Goal: Information Seeking & Learning: Learn about a topic

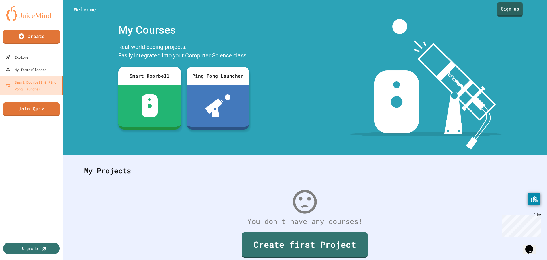
click at [510, 8] on link "Sign up" at bounding box center [510, 9] width 26 height 14
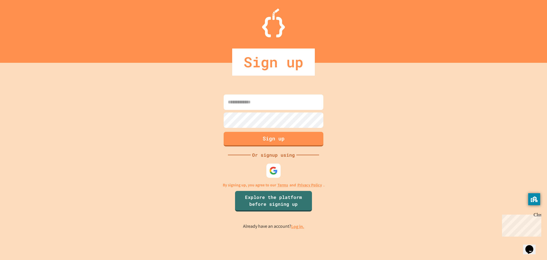
click at [266, 168] on div at bounding box center [273, 170] width 17 height 17
click at [274, 169] on img at bounding box center [273, 170] width 9 height 9
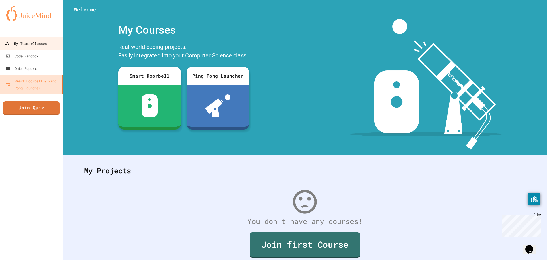
click at [38, 45] on div "My Teams/Classes" at bounding box center [26, 43] width 42 height 7
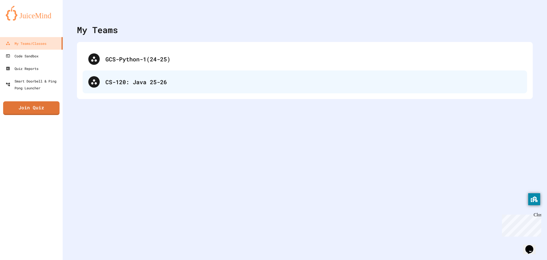
click at [200, 80] on div "CS-120: Java 25-26" at bounding box center [313, 82] width 416 height 9
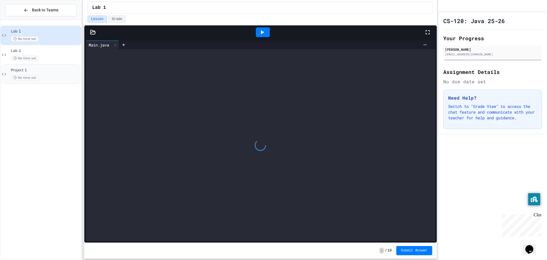
click at [60, 72] on span "Project 1" at bounding box center [45, 70] width 69 height 5
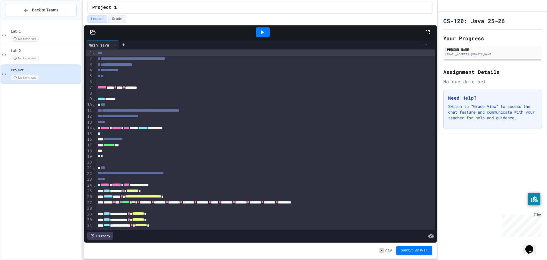
click at [265, 34] on icon at bounding box center [262, 32] width 7 height 7
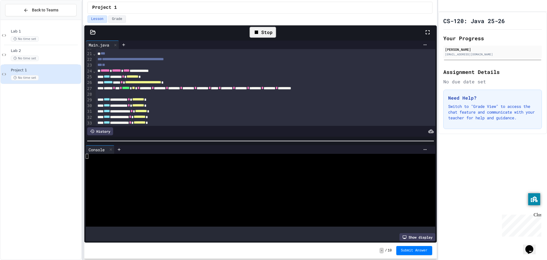
scroll to position [57, 0]
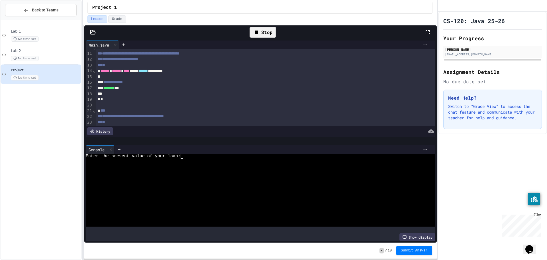
click at [216, 174] on div at bounding box center [255, 175] width 339 height 5
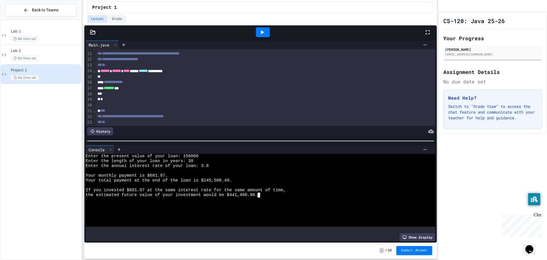
click at [276, 197] on div at bounding box center [255, 199] width 339 height 5
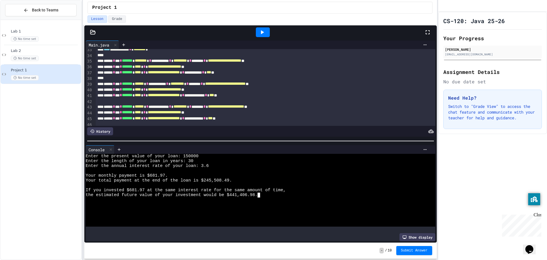
scroll to position [256, 0]
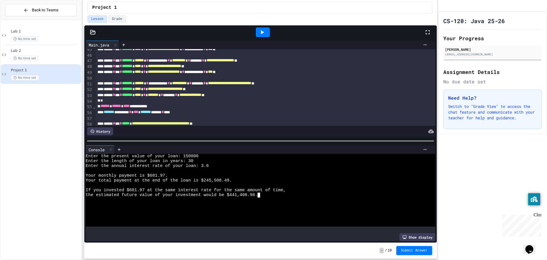
click at [271, 193] on div "the estimated future value of your investment would be $441,406.98." at bounding box center [255, 194] width 339 height 5
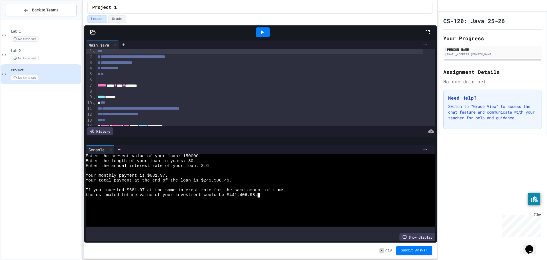
scroll to position [0, 0]
click at [38, 40] on div "No time set" at bounding box center [45, 38] width 69 height 5
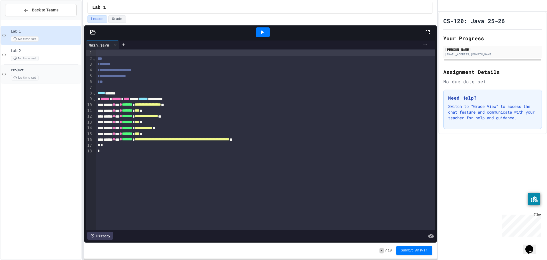
click at [61, 76] on div "No time set" at bounding box center [45, 77] width 69 height 5
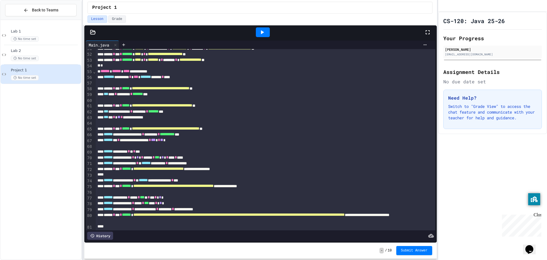
scroll to position [318, 0]
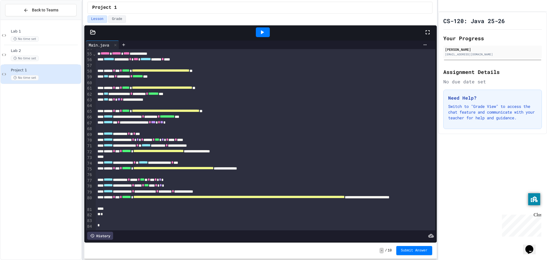
click at [264, 31] on icon at bounding box center [262, 32] width 7 height 7
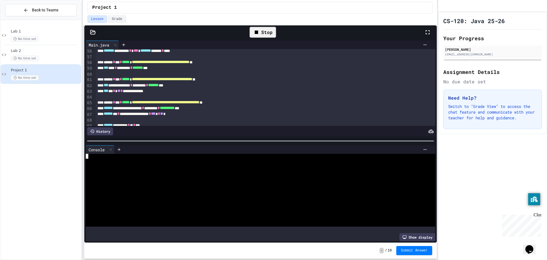
click at [214, 175] on div at bounding box center [255, 175] width 339 height 5
click at [222, 185] on div at bounding box center [255, 185] width 339 height 5
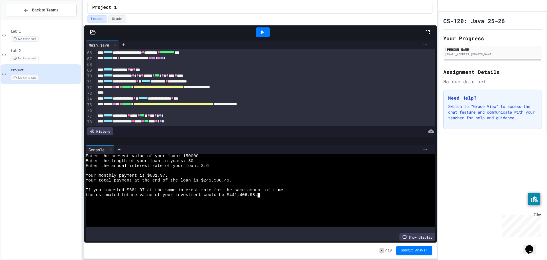
scroll to position [420, 0]
